Goal: Task Accomplishment & Management: Manage account settings

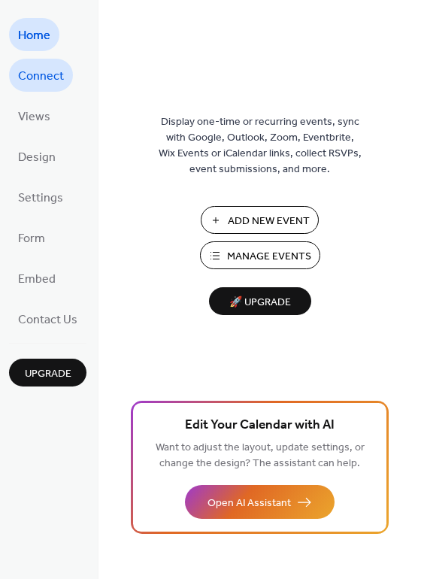
click at [44, 70] on span "Connect" at bounding box center [41, 77] width 46 height 24
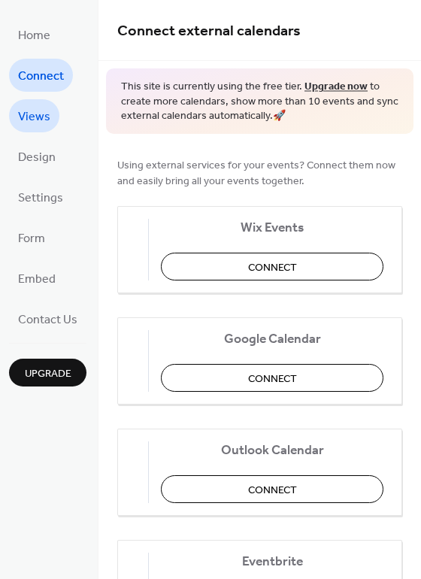
click at [37, 113] on span "Views" at bounding box center [34, 117] width 32 height 24
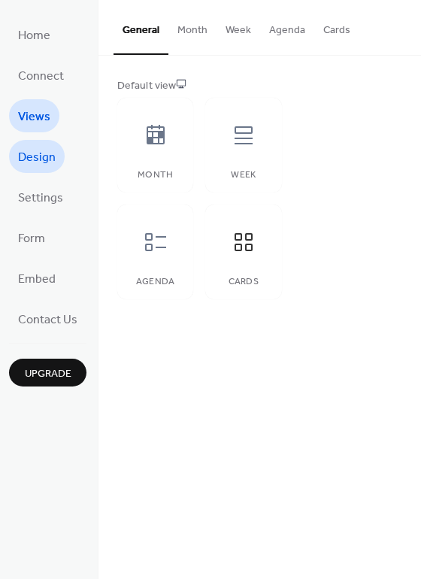
click at [41, 160] on span "Design" at bounding box center [37, 158] width 38 height 24
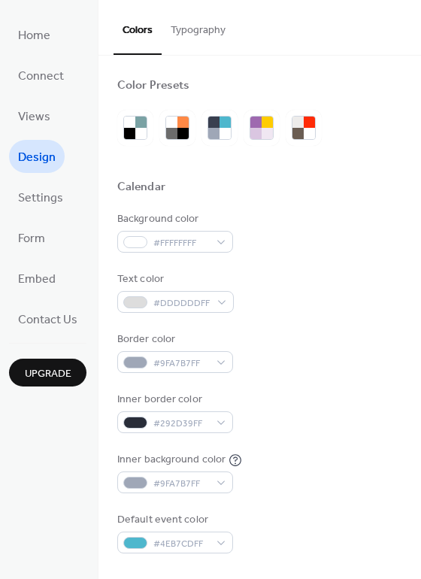
click at [37, 194] on span "Settings" at bounding box center [40, 198] width 45 height 24
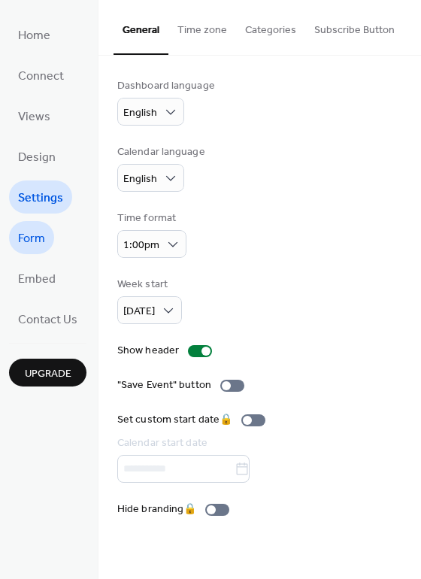
click at [38, 236] on span "Form" at bounding box center [31, 239] width 27 height 24
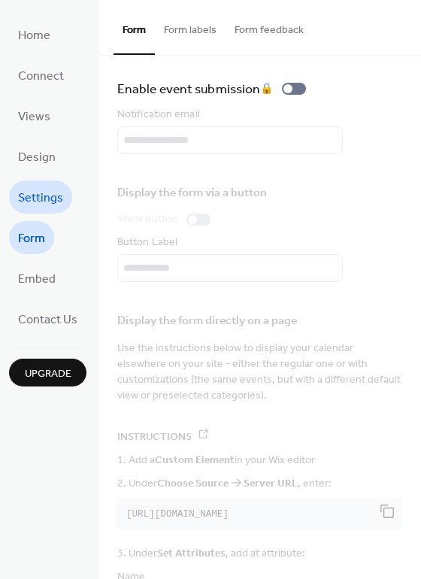
click at [35, 196] on span "Settings" at bounding box center [40, 198] width 45 height 24
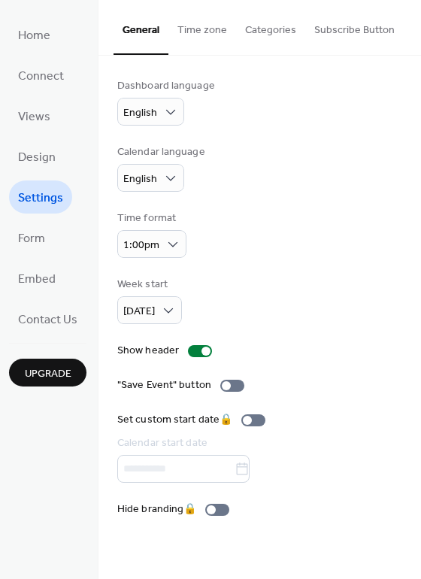
click at [200, 26] on button "Time zone" at bounding box center [202, 26] width 68 height 53
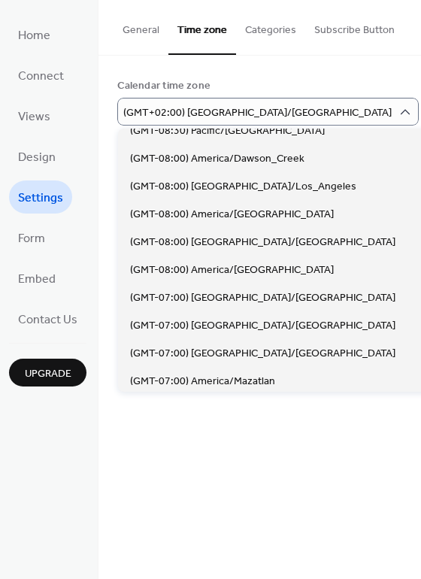
scroll to position [535, 0]
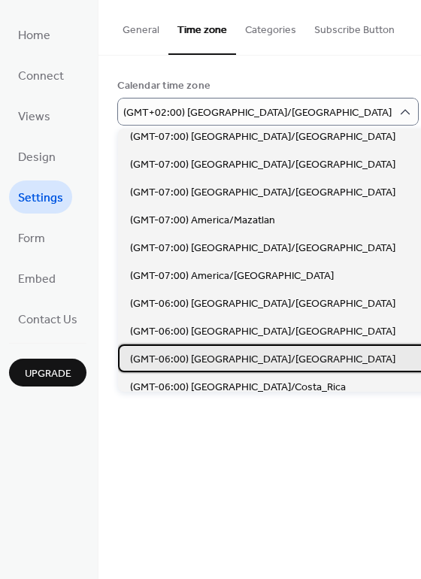
click at [244, 358] on span "(GMT-06:00) America/Chicago" at bounding box center [262, 359] width 265 height 16
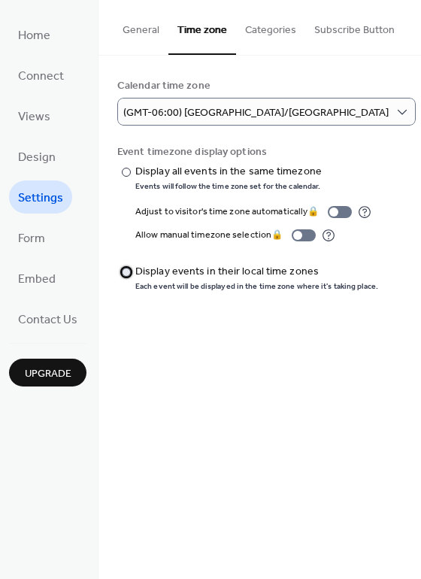
click at [128, 272] on div at bounding box center [126, 271] width 9 height 9
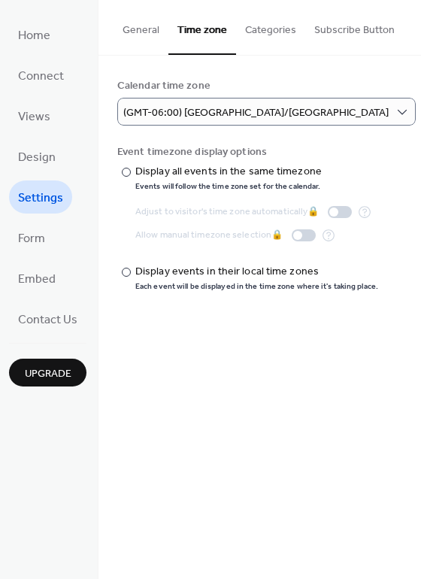
click at [415, 134] on div "Calendar time zone (GMT-06:00) America/Chicago Event timezone display options ​…" at bounding box center [259, 185] width 322 height 258
click at [418, 113] on div "Calendar time zone (GMT-06:00) America/Chicago Event timezone display options ​…" at bounding box center [259, 185] width 322 height 258
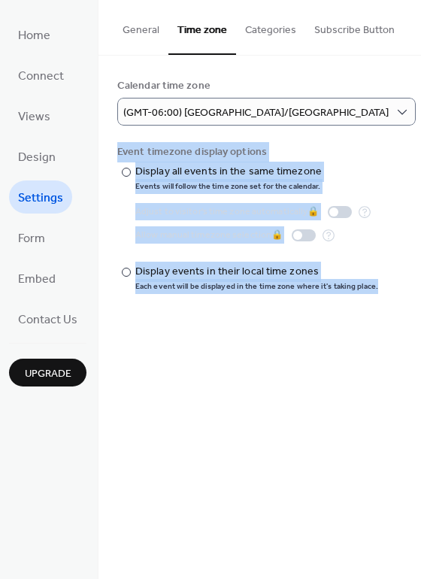
drag, startPoint x: 418, startPoint y: 211, endPoint x: 418, endPoint y: 108, distance: 102.9
click at [418, 108] on div "Calendar time zone (GMT-06:00) America/Chicago Event timezone display options ​…" at bounding box center [259, 185] width 322 height 258
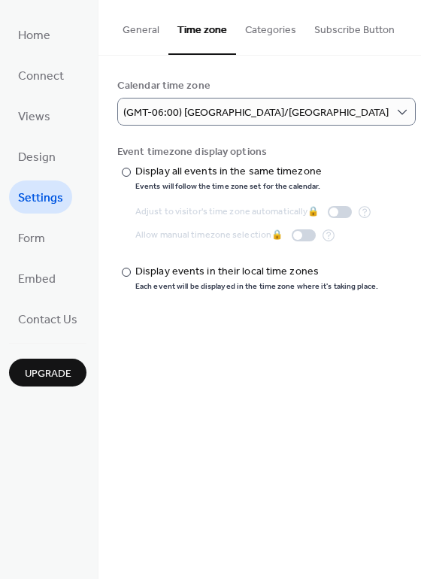
click at [418, 108] on div "Calendar time zone (GMT-06:00) America/Chicago Event timezone display options ​…" at bounding box center [259, 185] width 322 height 258
click at [415, 119] on div "Calendar time zone (GMT-06:00) America/Chicago Event timezone display options ​…" at bounding box center [259, 185] width 322 height 258
click at [416, 116] on div "Calendar time zone (GMT-06:00) America/Chicago Event timezone display options ​…" at bounding box center [259, 185] width 322 height 258
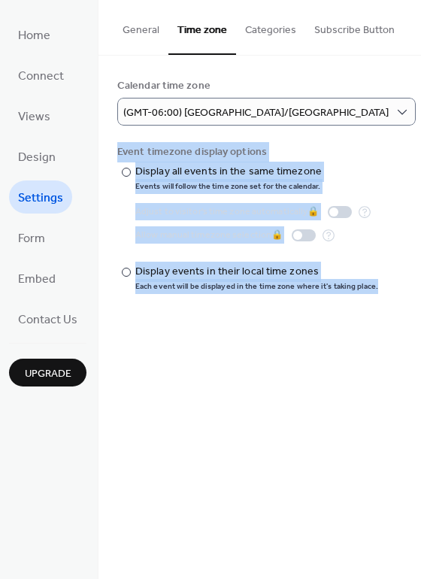
drag, startPoint x: 415, startPoint y: 208, endPoint x: 415, endPoint y: 105, distance: 102.9
click at [415, 105] on div "Calendar time zone (GMT-06:00) America/Chicago Event timezone display options ​…" at bounding box center [259, 185] width 322 height 258
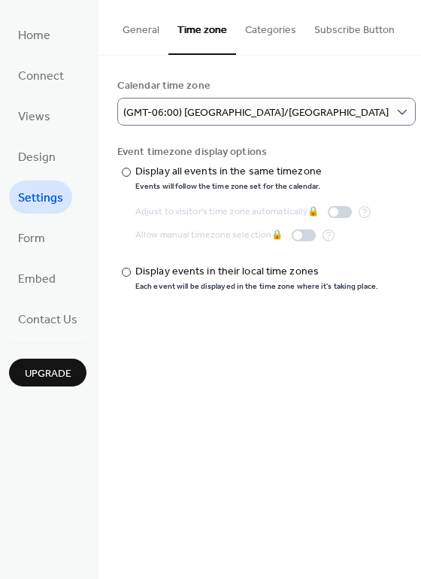
click at [415, 165] on div "Calendar time zone (GMT-06:00) America/Chicago Event timezone display options ​…" at bounding box center [259, 185] width 322 height 258
click at [267, 34] on button "Categories" at bounding box center [270, 26] width 69 height 53
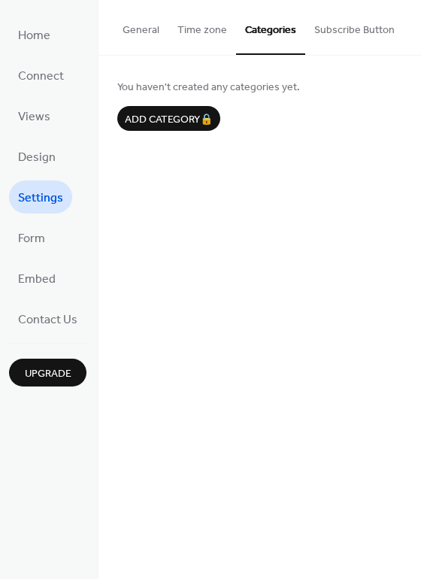
click at [346, 26] on button "Subscribe Button" at bounding box center [354, 26] width 98 height 53
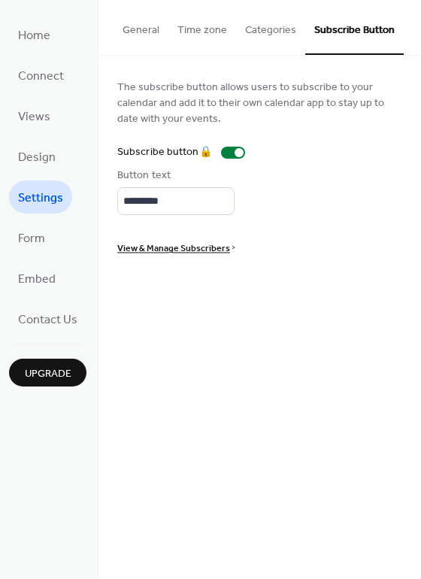
click at [141, 32] on button "General" at bounding box center [140, 26] width 55 height 53
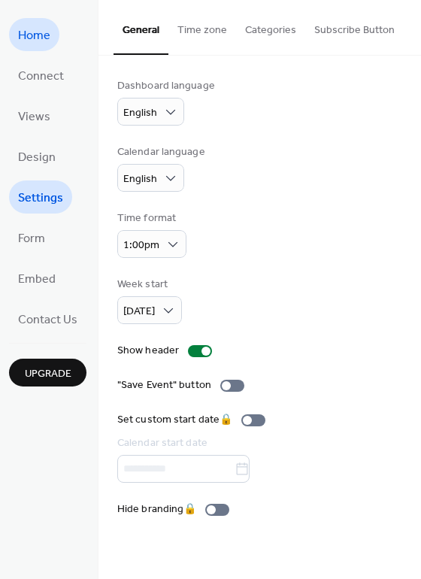
click at [37, 29] on span "Home" at bounding box center [34, 36] width 32 height 24
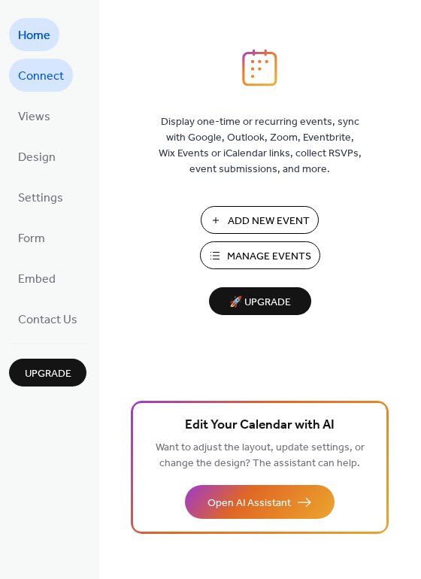
click at [51, 77] on span "Connect" at bounding box center [41, 77] width 46 height 24
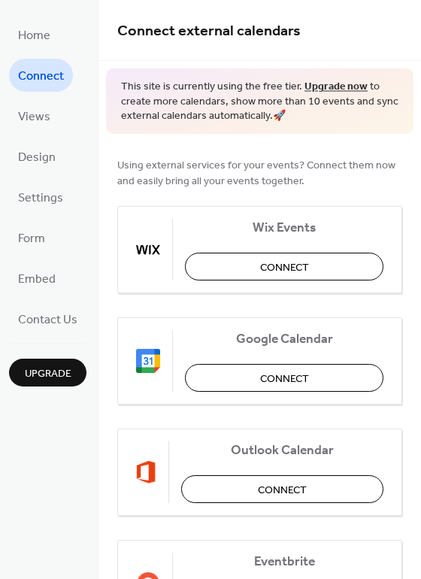
click at [41, 115] on span "Views" at bounding box center [34, 117] width 32 height 24
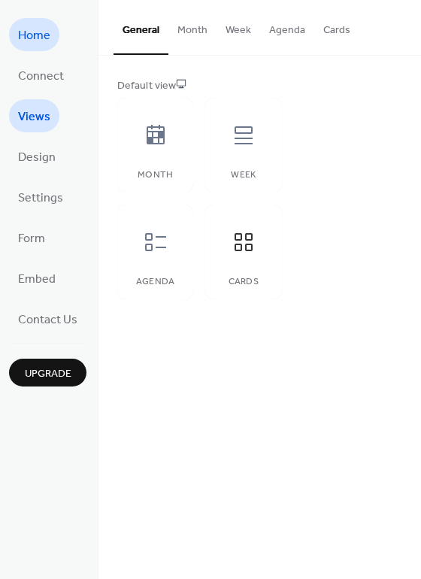
click at [47, 33] on span "Home" at bounding box center [34, 36] width 32 height 24
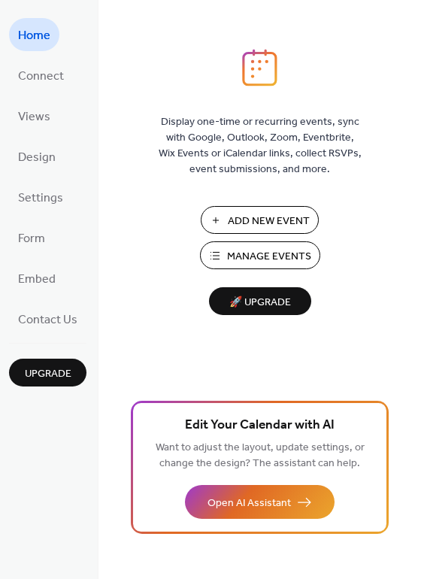
click at [256, 257] on span "Manage Events" at bounding box center [269, 257] width 84 height 16
